Goal: Information Seeking & Learning: Learn about a topic

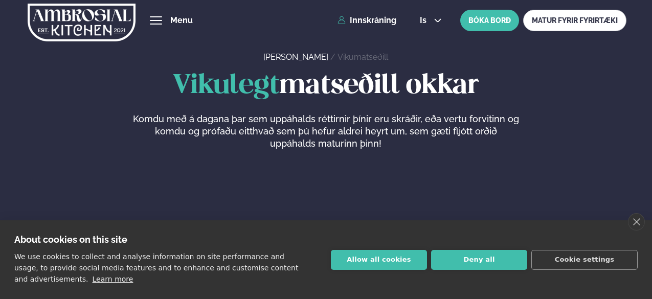
scroll to position [102, 0]
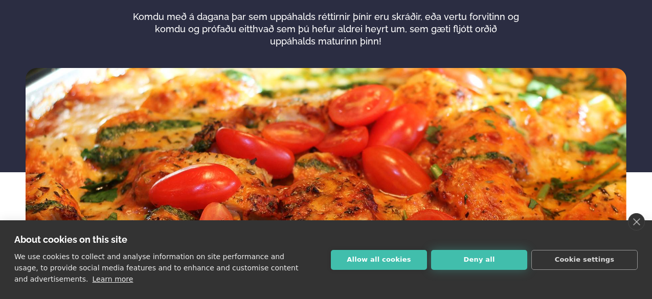
click at [465, 254] on button "Deny all" at bounding box center [479, 260] width 96 height 20
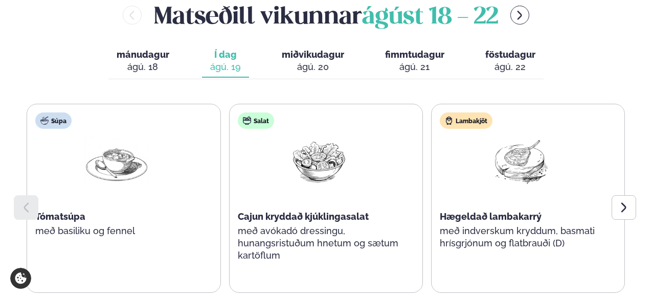
scroll to position [460, 0]
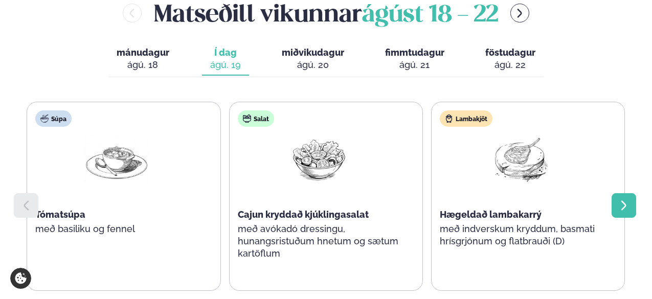
click at [619, 208] on icon at bounding box center [624, 205] width 12 height 12
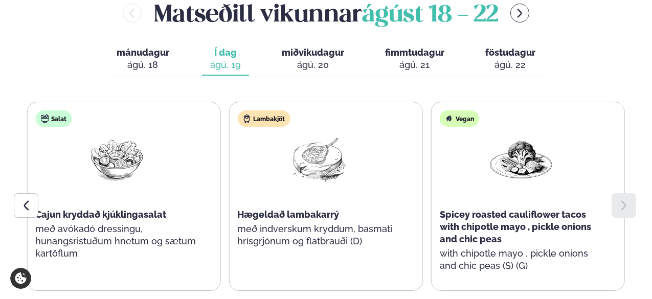
click at [619, 208] on icon at bounding box center [624, 205] width 12 height 12
click at [28, 207] on icon at bounding box center [26, 205] width 12 height 12
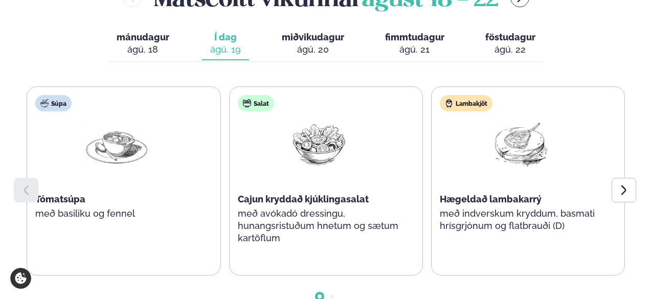
scroll to position [358, 0]
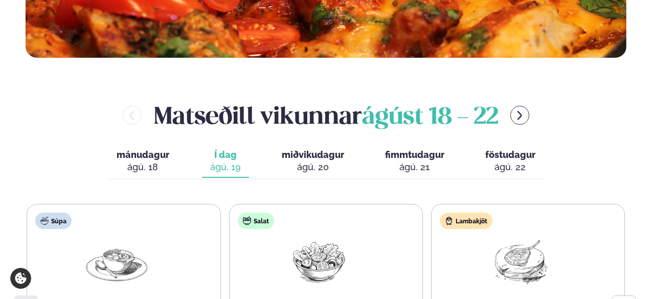
click at [113, 235] on div "Súpa Tómatsúpa með basiliku og fennel" at bounding box center [116, 287] width 179 height 164
click at [282, 237] on div "Salat Cajun kryddað kjúklingasalat með avókadó dressingu, hunangsristuðum hnetu…" at bounding box center [319, 293] width 179 height 176
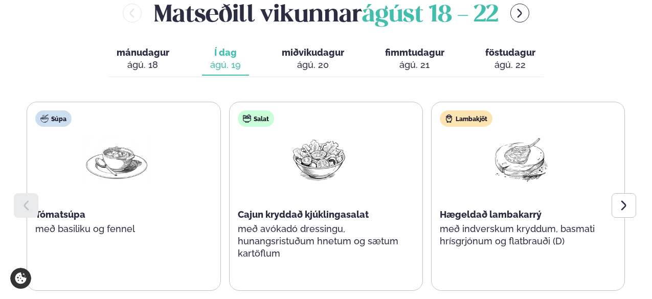
click at [320, 231] on p "með avókadó dressingu, hunangsristuðum hnetum og sætum kartöflum" at bounding box center [319, 241] width 163 height 37
click at [365, 244] on div "Salat Cajun kryddað kjúklingasalat með avókadó dressingu, hunangsristuðum hnetu…" at bounding box center [319, 190] width 179 height 176
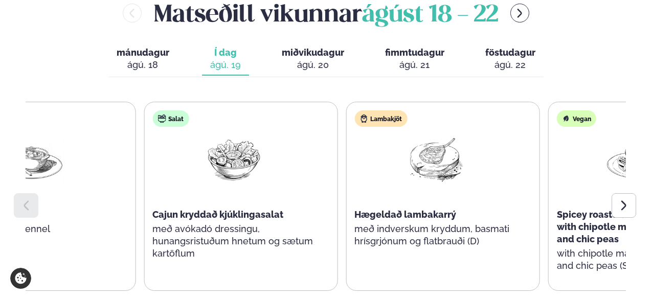
click at [248, 227] on p "með avókadó dressingu, hunangsristuðum hnetum og sætum kartöflum" at bounding box center [233, 241] width 163 height 37
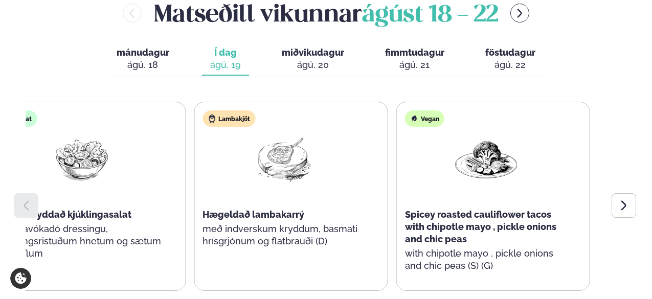
click at [36, 236] on p "með avókadó dressingu, hunangsristuðum hnetum og sætum kartöflum" at bounding box center [82, 241] width 163 height 37
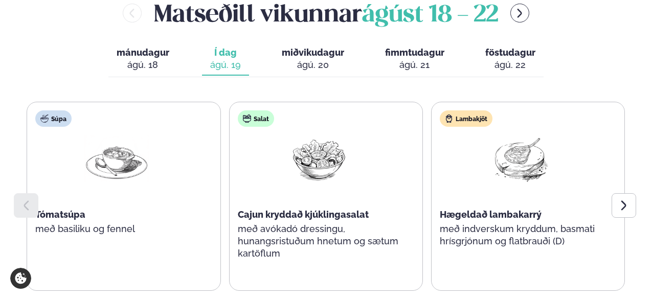
click at [238, 226] on p "með avókadó dressingu, hunangsristuðum hnetum og sætum kartöflum" at bounding box center [319, 241] width 163 height 37
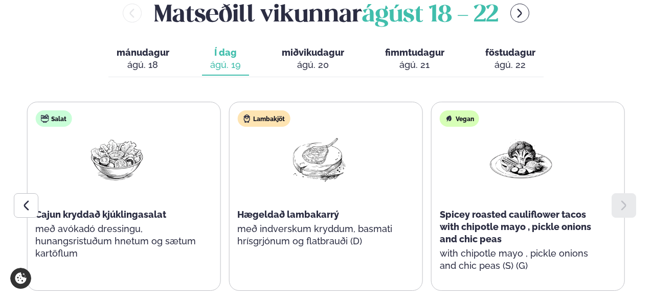
click at [174, 225] on div "Súpa Tómatsúpa með basiliku og fennel Salat Cajun kryddað kjúklingasalat með av…" at bounding box center [124, 196] width 598 height 189
click at [305, 68] on div "ágú. 20" at bounding box center [313, 65] width 62 height 12
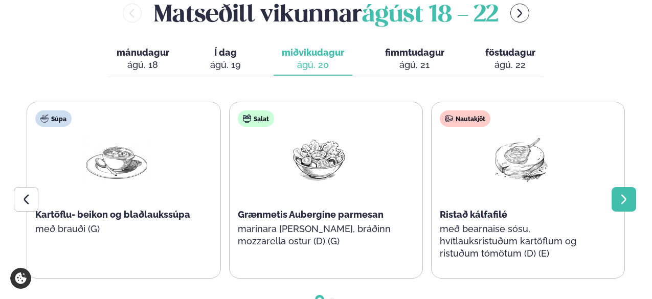
click at [625, 201] on icon at bounding box center [624, 199] width 12 height 12
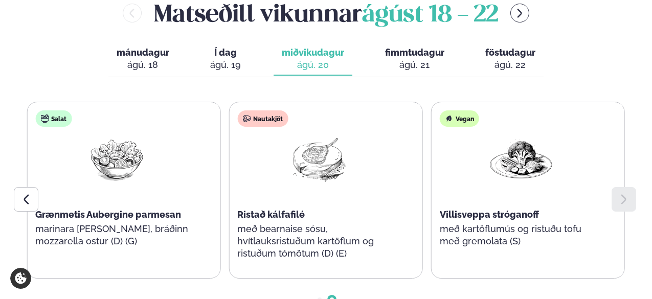
click at [625, 201] on icon at bounding box center [624, 199] width 12 height 12
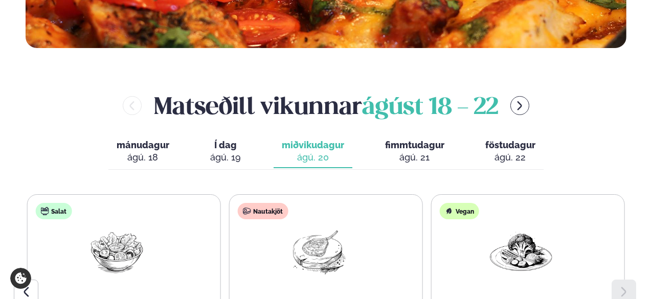
scroll to position [358, 0]
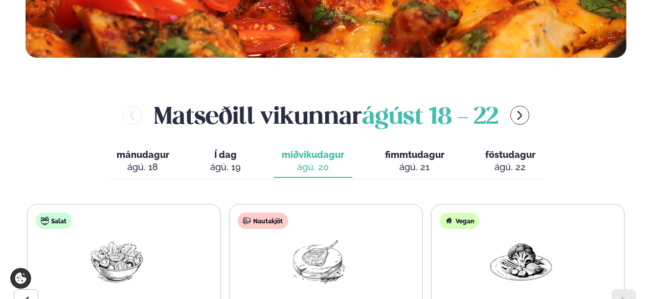
click at [406, 161] on button "fimmtudagur fim. ágú. 21" at bounding box center [415, 162] width 76 height 34
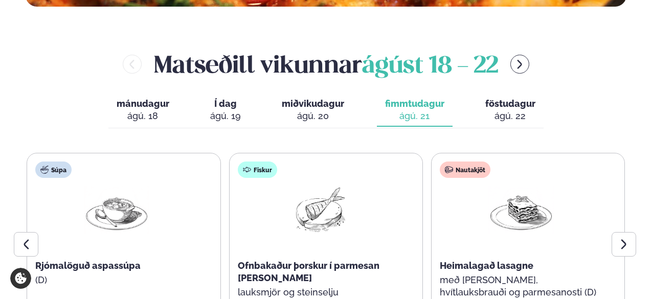
scroll to position [511, 0]
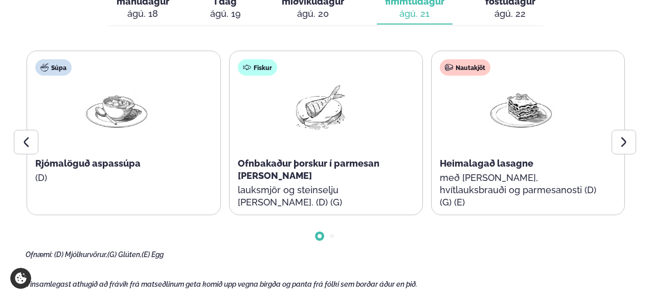
click at [497, 15] on div "ágú. 22" at bounding box center [510, 14] width 50 height 12
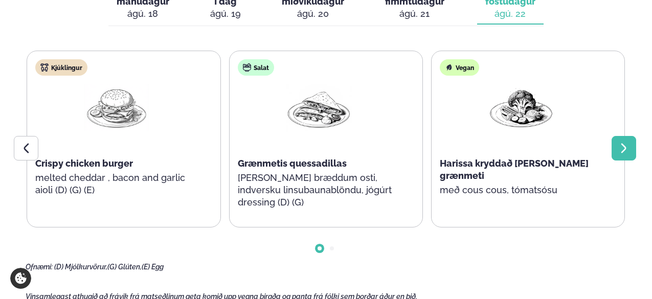
click at [619, 151] on icon at bounding box center [624, 148] width 12 height 12
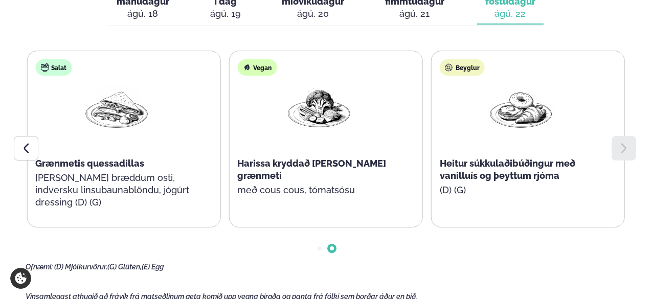
click at [619, 151] on icon at bounding box center [624, 148] width 12 height 12
click at [24, 149] on icon at bounding box center [26, 148] width 12 height 12
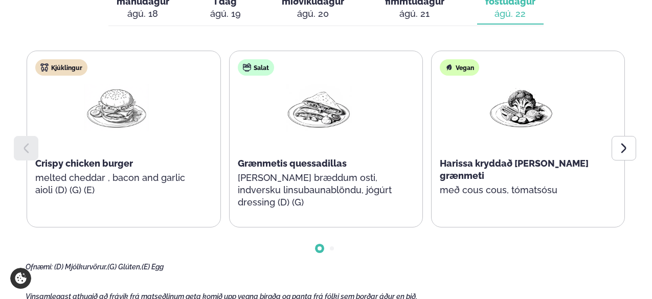
click at [24, 149] on icon at bounding box center [26, 148] width 12 height 12
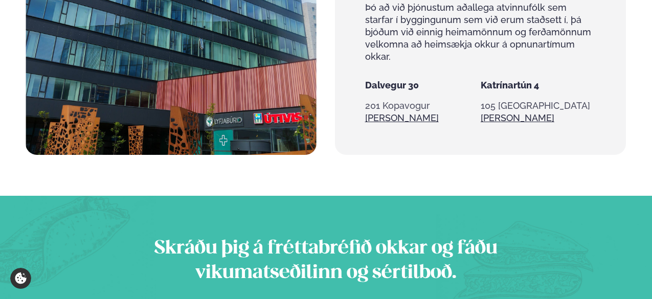
scroll to position [818, 0]
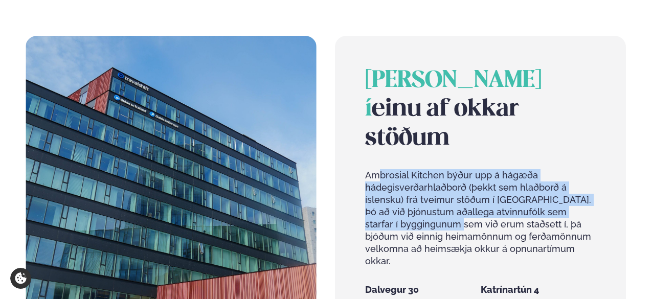
drag, startPoint x: 380, startPoint y: 146, endPoint x: 463, endPoint y: 192, distance: 95.0
click at [463, 192] on p "Ambrosial Kitchen býður upp á hágæða hádegisverðarhlaðborð (þekkt sem hlaðborð …" at bounding box center [481, 218] width 232 height 98
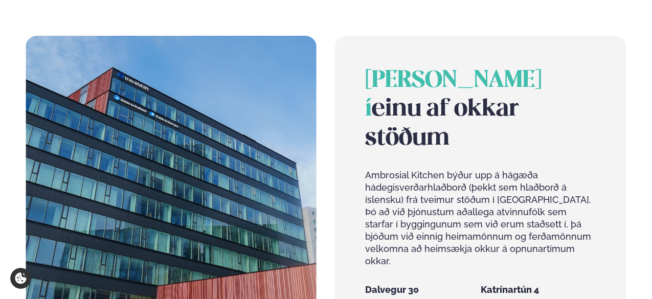
click at [428, 85] on span "[PERSON_NAME] í" at bounding box center [453, 95] width 176 height 51
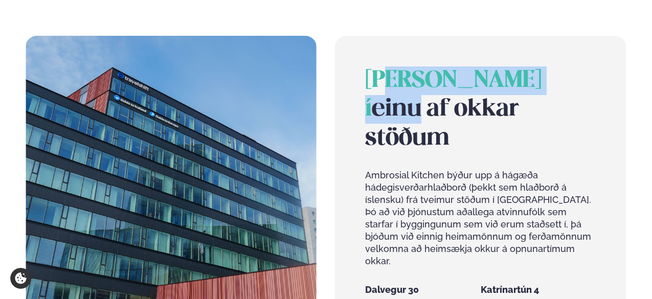
drag, startPoint x: 468, startPoint y: 95, endPoint x: 396, endPoint y: 87, distance: 73.1
click at [396, 87] on h2 "[PERSON_NAME] í einu af okkar stöðum" at bounding box center [481, 109] width 232 height 86
click at [386, 86] on span "[PERSON_NAME] í" at bounding box center [453, 95] width 176 height 51
drag, startPoint x: 371, startPoint y: 83, endPoint x: 471, endPoint y: 104, distance: 102.3
click at [471, 104] on h2 "[PERSON_NAME] í einu af okkar stöðum" at bounding box center [481, 109] width 232 height 86
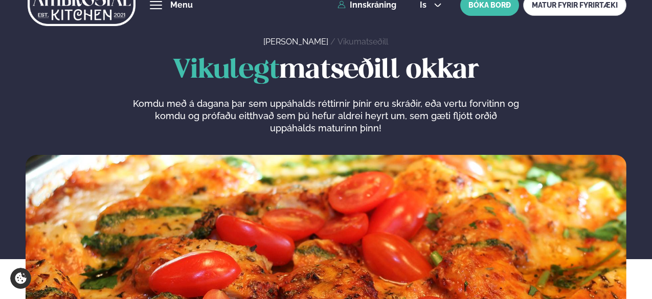
scroll to position [0, 0]
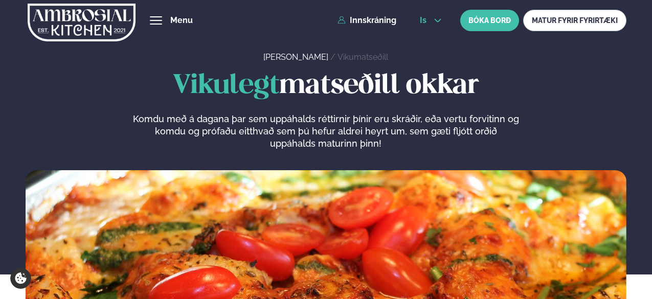
click at [442, 19] on button "is" at bounding box center [431, 20] width 38 height 8
click at [429, 41] on link "en" at bounding box center [431, 39] width 38 height 20
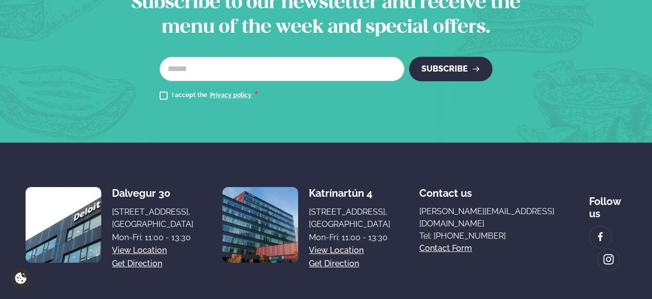
scroll to position [1256, 0]
